Goal: Task Accomplishment & Management: Manage account settings

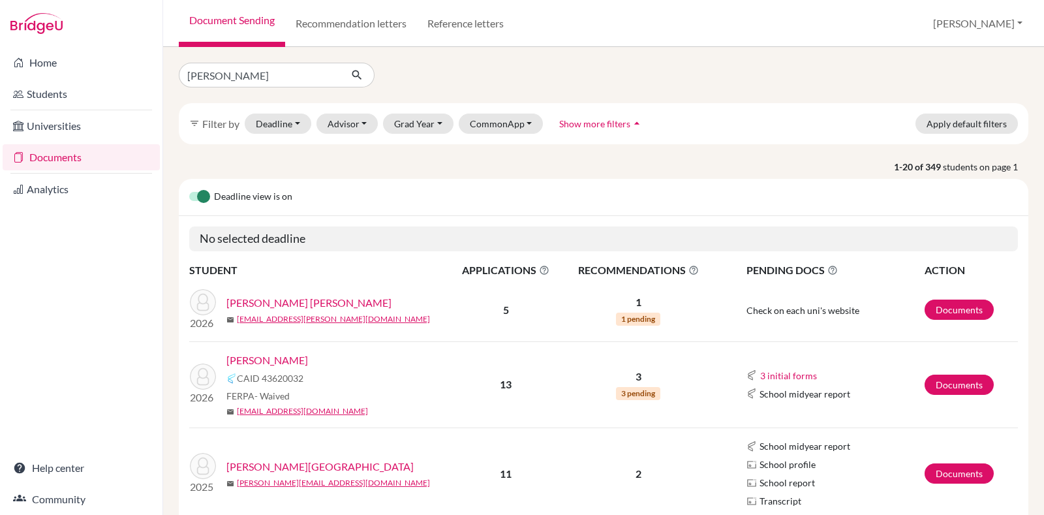
type input "[PERSON_NAME]"
click button "submit" at bounding box center [357, 75] width 35 height 25
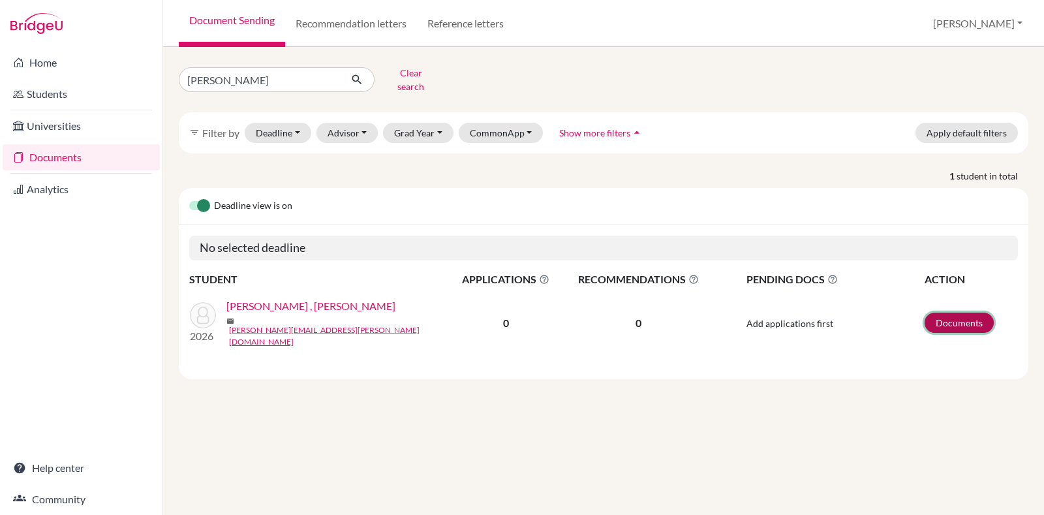
click at [965, 313] on link "Documents" at bounding box center [959, 323] width 69 height 20
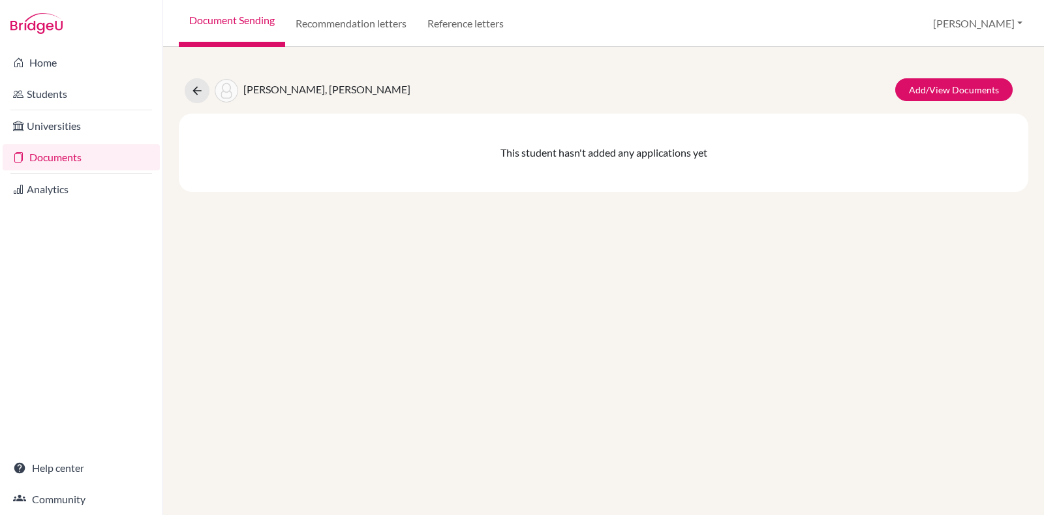
drag, startPoint x: 707, startPoint y: 302, endPoint x: 759, endPoint y: 18, distance: 289.1
click at [707, 303] on div "Jonan, Dalvin Diraviam Add/View Documents This student hasn't added any applica…" at bounding box center [603, 281] width 881 height 468
click at [957, 89] on link "Add/View Documents" at bounding box center [953, 89] width 117 height 23
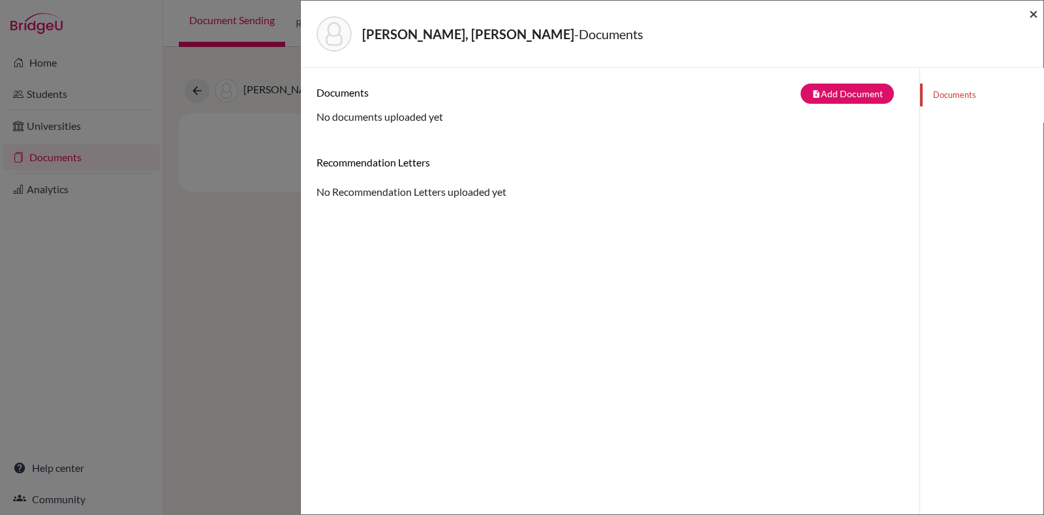
click at [1034, 17] on span "×" at bounding box center [1033, 13] width 9 height 19
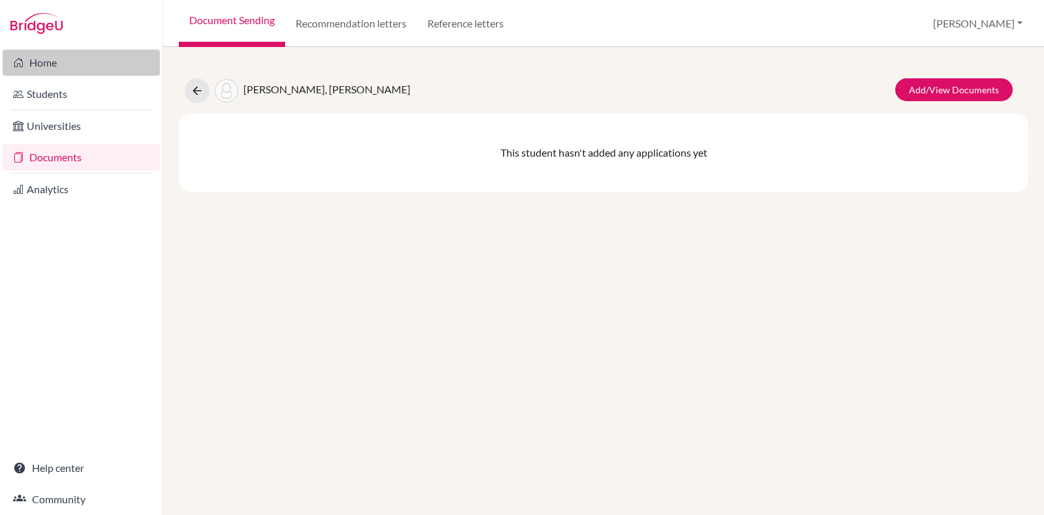
drag, startPoint x: 247, startPoint y: 276, endPoint x: 50, endPoint y: 57, distance: 295.2
click at [248, 276] on div "Jonan, Dalvin Diraviam Add/View Documents This student hasn't added any applica…" at bounding box center [603, 281] width 881 height 468
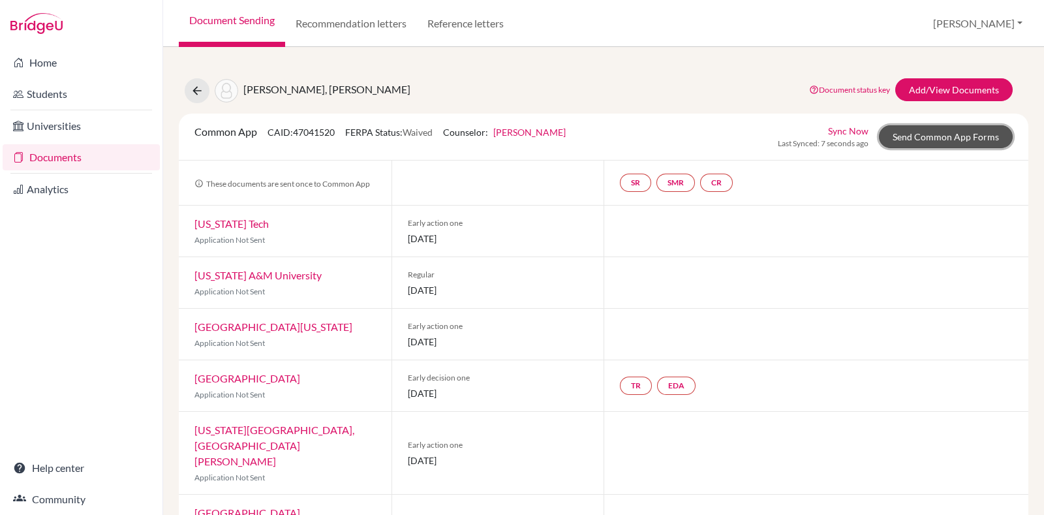
click at [896, 140] on link "Send Common App Forms" at bounding box center [946, 136] width 134 height 23
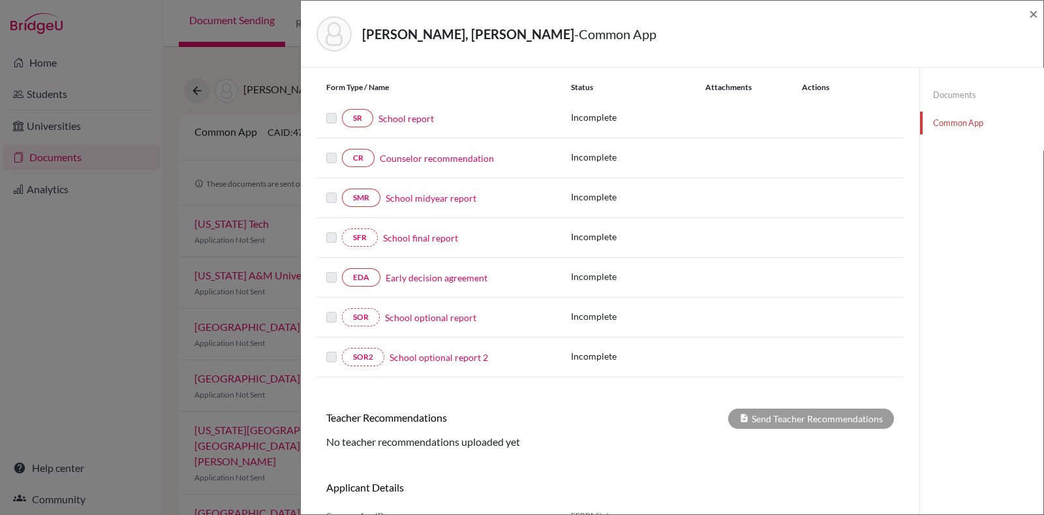
scroll to position [213, 0]
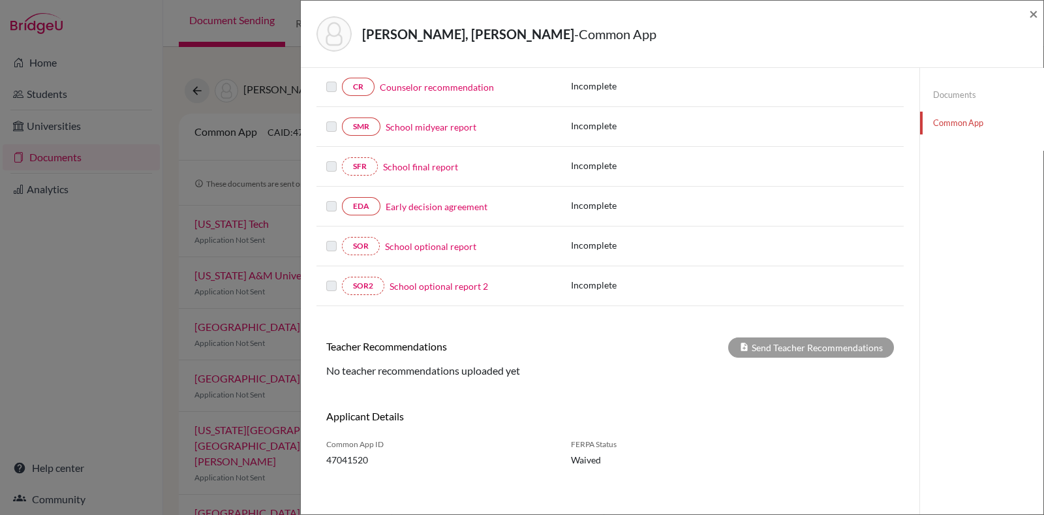
click at [40, 330] on div "Jonan, Dalvin Diraviam - Common App × × REQUIRED INFORMATION Document Type / Na…" at bounding box center [522, 257] width 1044 height 515
click at [1035, 14] on span "×" at bounding box center [1033, 13] width 9 height 19
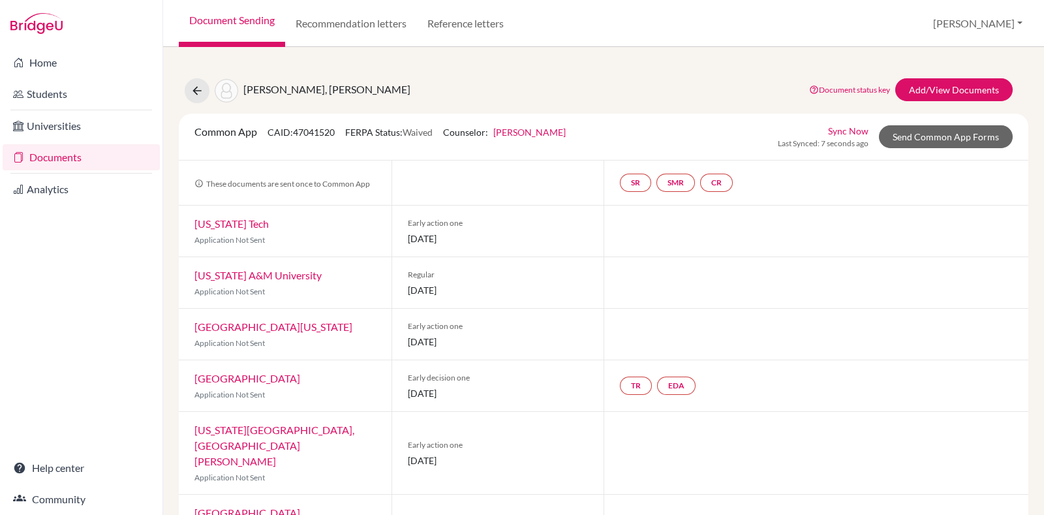
click at [431, 86] on div "Jonan, Dalvin Diraviam Document status key TR Requirement. Document not uploade…" at bounding box center [603, 90] width 869 height 25
